Goal: Task Accomplishment & Management: Complete application form

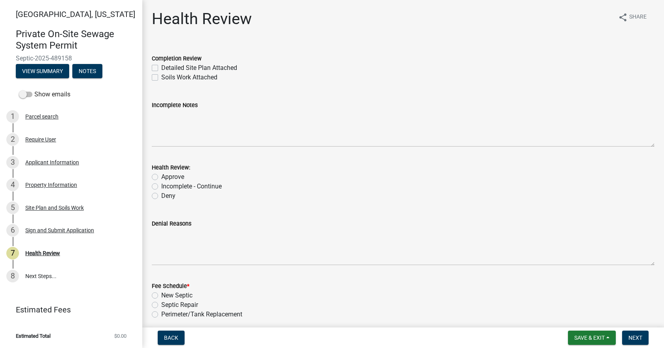
click at [161, 68] on label "Detailed Site Plan Attached" at bounding box center [199, 67] width 76 height 9
click at [161, 68] on input "Detailed Site Plan Attached" at bounding box center [163, 65] width 5 height 5
checkbox input "true"
checkbox input "false"
click at [161, 177] on label "Approve" at bounding box center [172, 176] width 23 height 9
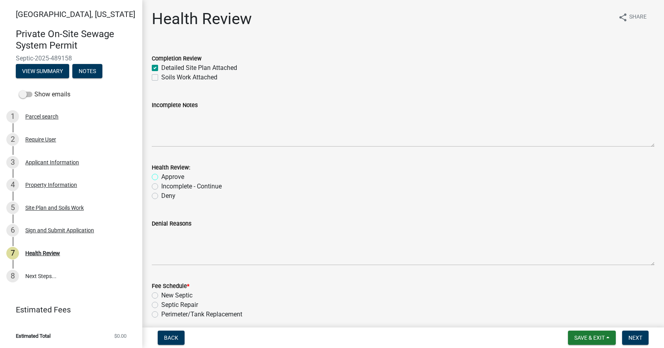
click at [161, 177] on input "Approve" at bounding box center [163, 174] width 5 height 5
radio input "true"
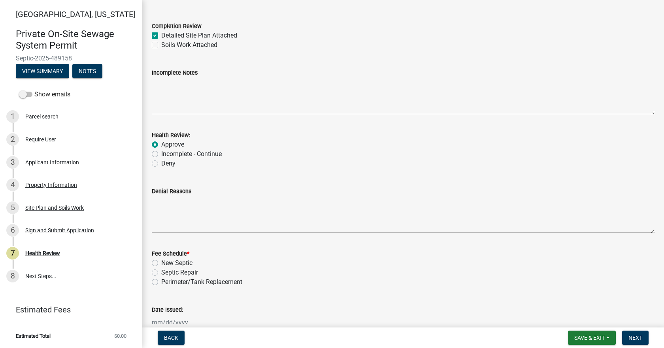
scroll to position [79, 0]
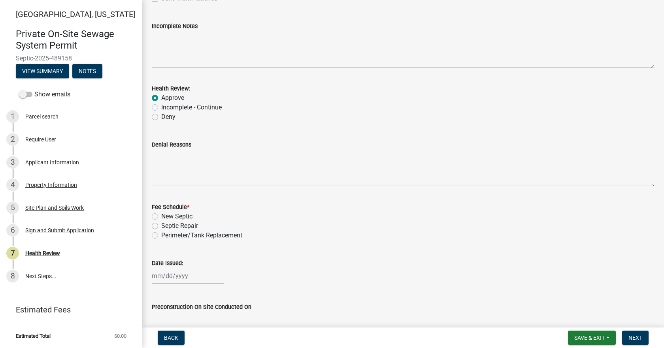
click at [161, 226] on label "Septic Repair" at bounding box center [179, 225] width 37 height 9
click at [161, 226] on input "Septic Repair" at bounding box center [163, 223] width 5 height 5
radio input "true"
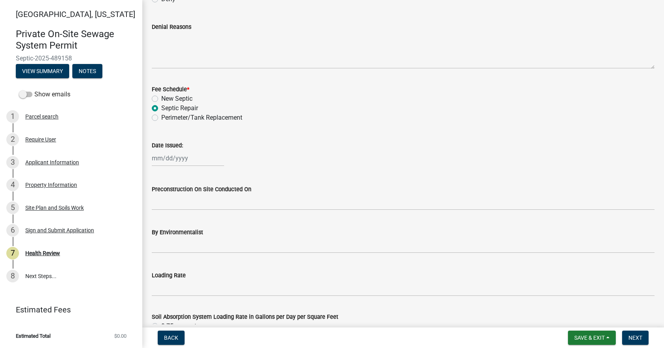
scroll to position [197, 0]
click at [176, 155] on div at bounding box center [188, 157] width 72 height 16
select select "10"
select select "2025"
click at [171, 213] on div "7" at bounding box center [172, 212] width 13 height 13
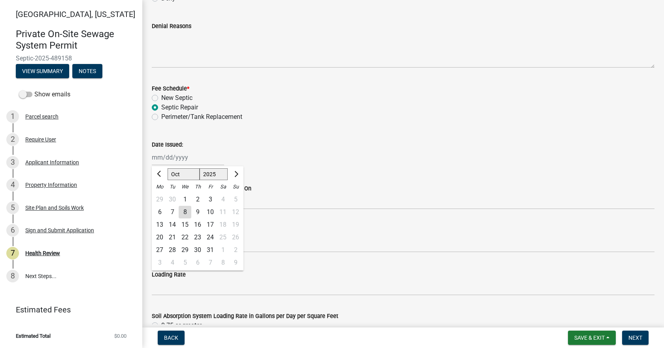
type input "[DATE]"
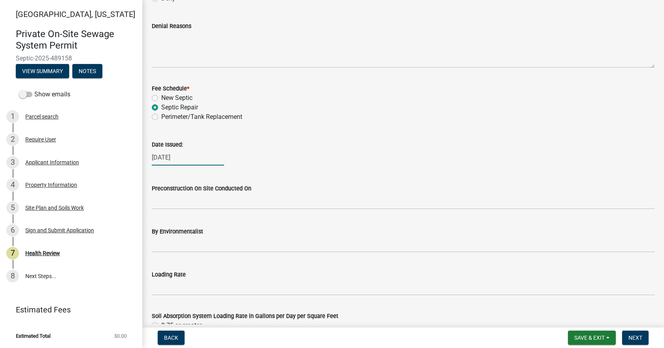
click at [182, 153] on div "[DATE]" at bounding box center [188, 157] width 72 height 16
select select "10"
select select "2025"
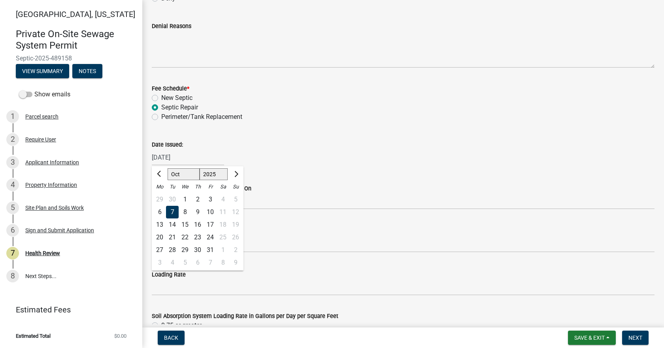
click at [183, 213] on div "8" at bounding box center [185, 212] width 13 height 13
type input "[DATE]"
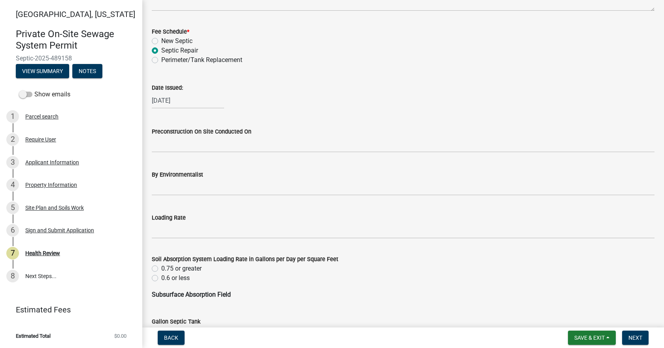
scroll to position [276, 0]
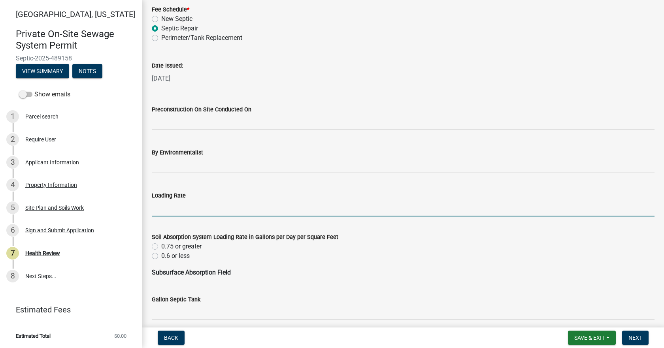
click at [174, 211] on input "Loading Rate" at bounding box center [403, 208] width 502 height 16
type input ".3"
click at [161, 255] on label "0.6 or less" at bounding box center [175, 255] width 28 height 9
click at [161, 255] on input "0.6 or less" at bounding box center [163, 253] width 5 height 5
radio input "true"
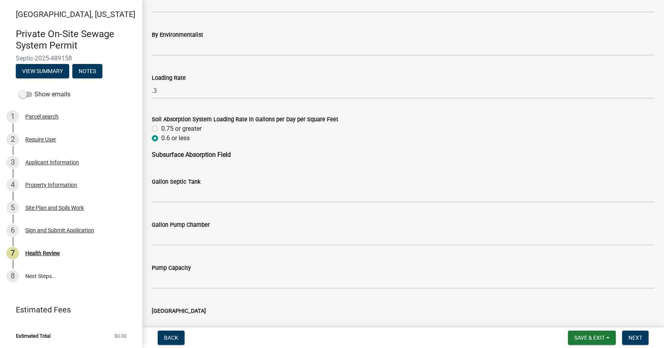
scroll to position [395, 0]
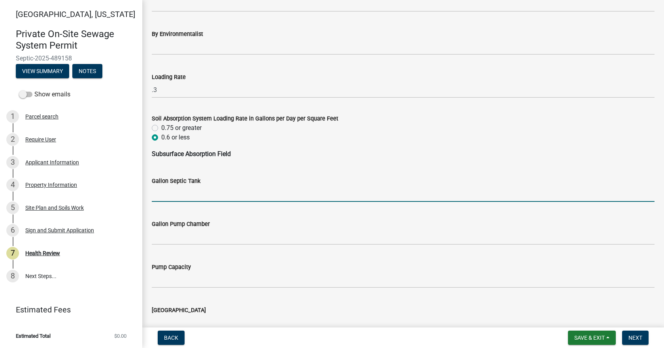
click at [186, 196] on input "Gallon Septic Tank" at bounding box center [403, 194] width 502 height 16
type input "Existing tank"
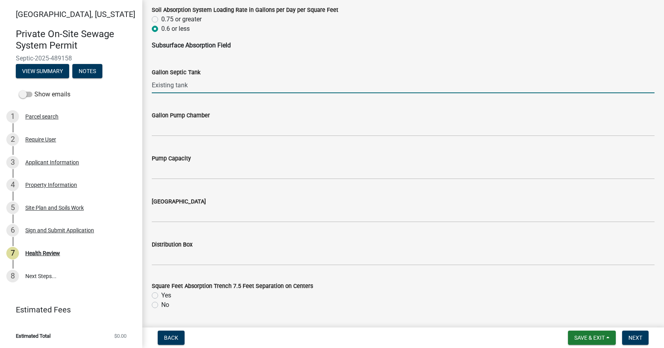
scroll to position [513, 0]
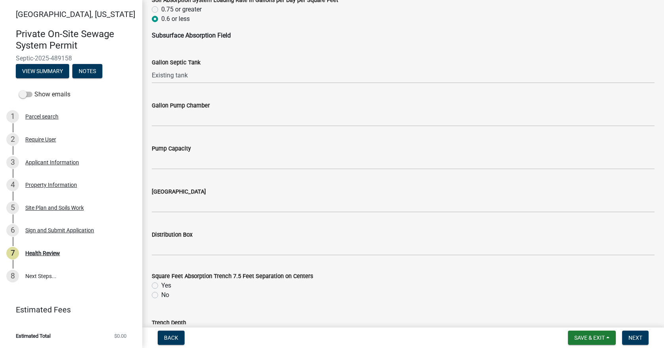
click at [169, 239] on div "Distribution Box" at bounding box center [403, 234] width 502 height 9
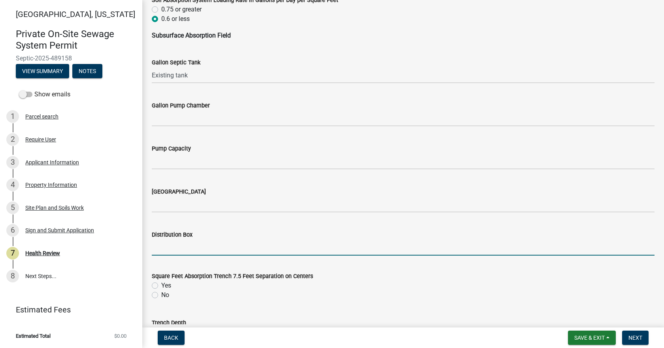
click at [176, 250] on input "Distribution Box" at bounding box center [403, 247] width 502 height 16
type input "Yes"
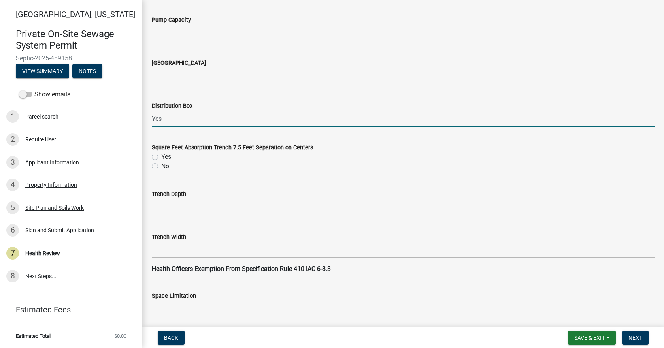
scroll to position [671, 0]
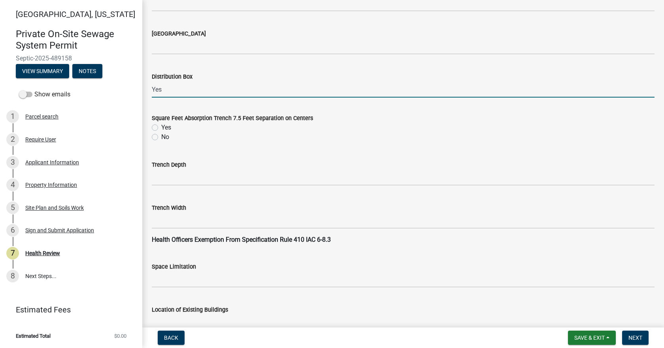
click at [161, 128] on label "Yes" at bounding box center [166, 127] width 10 height 9
click at [161, 128] on input "Yes" at bounding box center [163, 125] width 5 height 5
radio input "true"
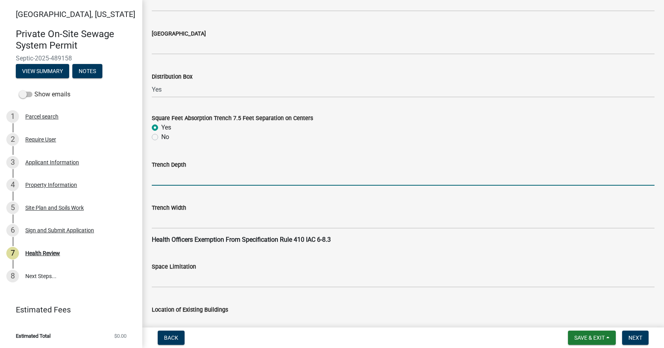
click at [185, 173] on input "Trench Depth" at bounding box center [403, 177] width 502 height 16
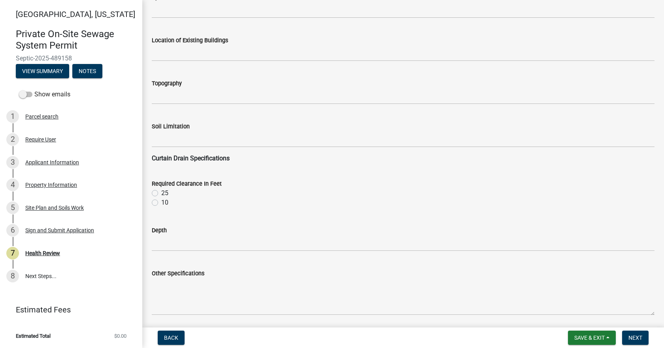
scroll to position [948, 0]
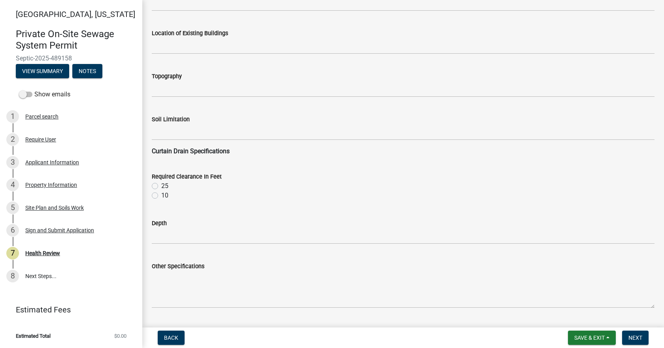
type input "30"-48""
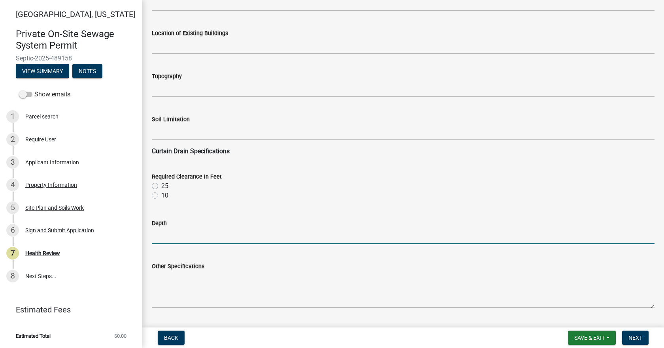
click at [170, 228] on input "Depth" at bounding box center [403, 236] width 502 height 16
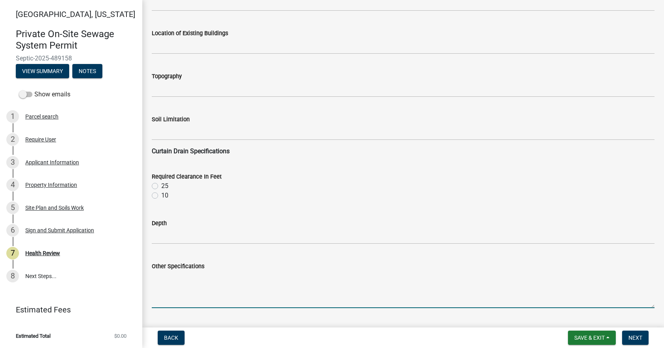
click at [168, 280] on textarea "Other Specifications" at bounding box center [403, 289] width 502 height 37
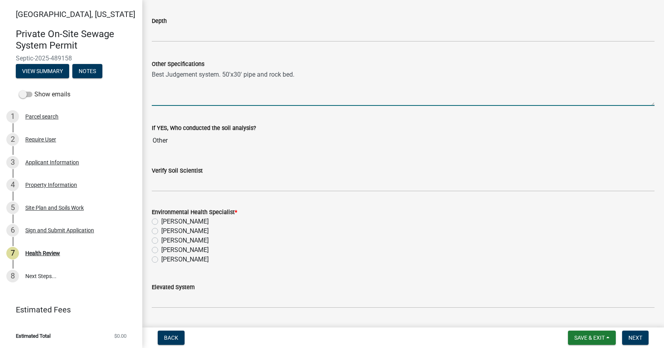
scroll to position [1185, 0]
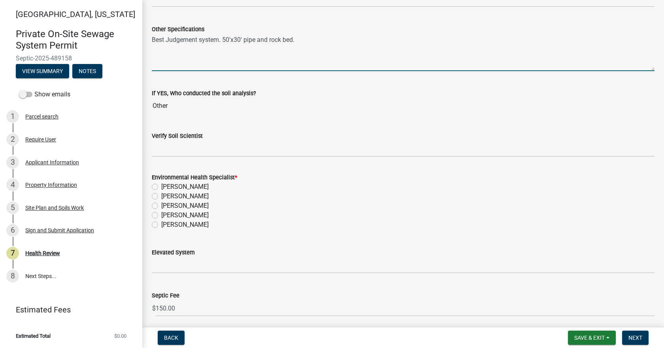
type textarea "Best Judgement system. 50'x30' pipe and rock bed."
click at [161, 227] on label "[PERSON_NAME]" at bounding box center [184, 224] width 47 height 9
click at [161, 225] on input "[PERSON_NAME]" at bounding box center [163, 222] width 5 height 5
radio input "true"
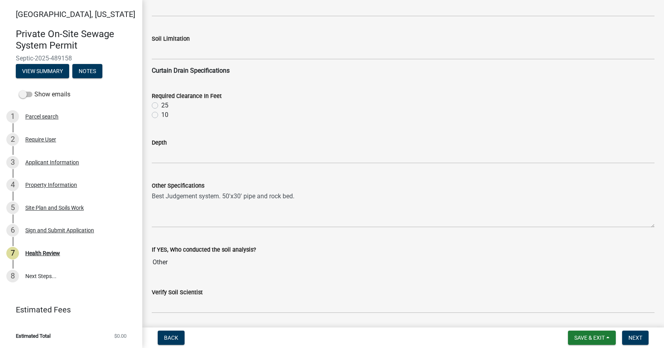
scroll to position [1027, 0]
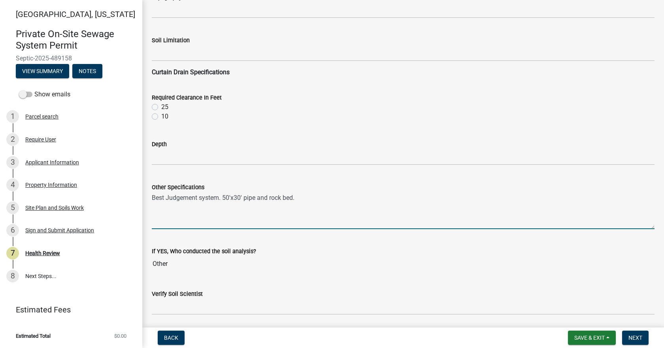
click at [300, 198] on textarea "Best Judgement system. 50'x30' pipe and rock bed." at bounding box center [403, 210] width 502 height 37
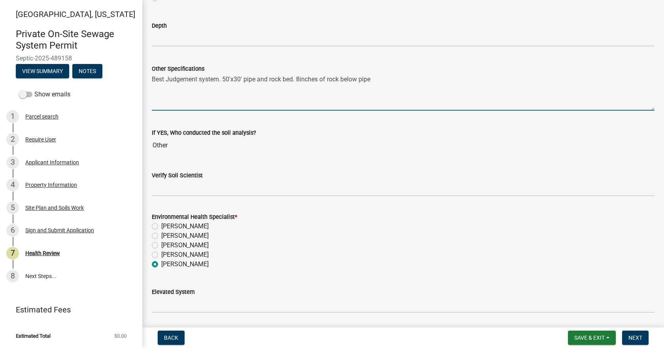
scroll to position [1215, 0]
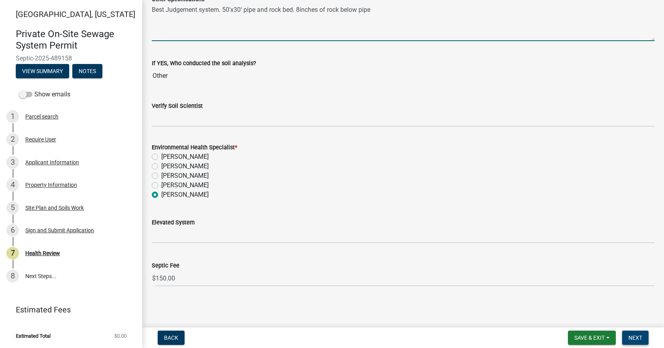
type textarea "Best Judgement system. 50'x30' pipe and rock bed. 8inches of rock below pipe"
click at [643, 338] on button "Next" at bounding box center [635, 338] width 26 height 14
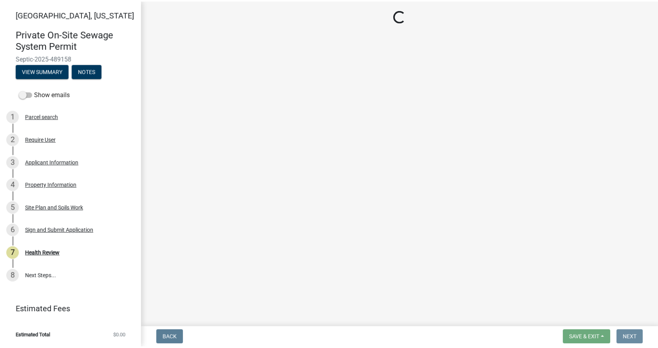
scroll to position [0, 0]
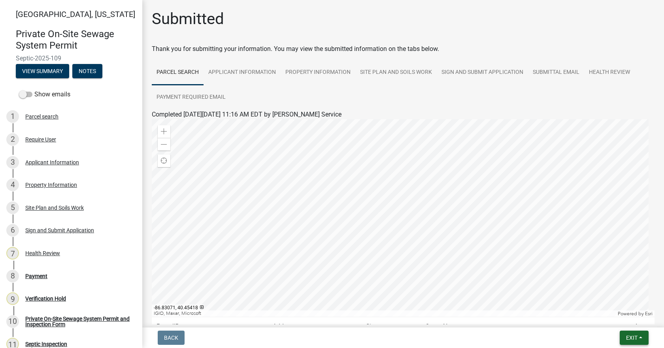
click at [633, 338] on span "Exit" at bounding box center [631, 338] width 11 height 6
click at [595, 320] on button "Save & Exit" at bounding box center [616, 317] width 63 height 19
